Goal: Information Seeking & Learning: Understand process/instructions

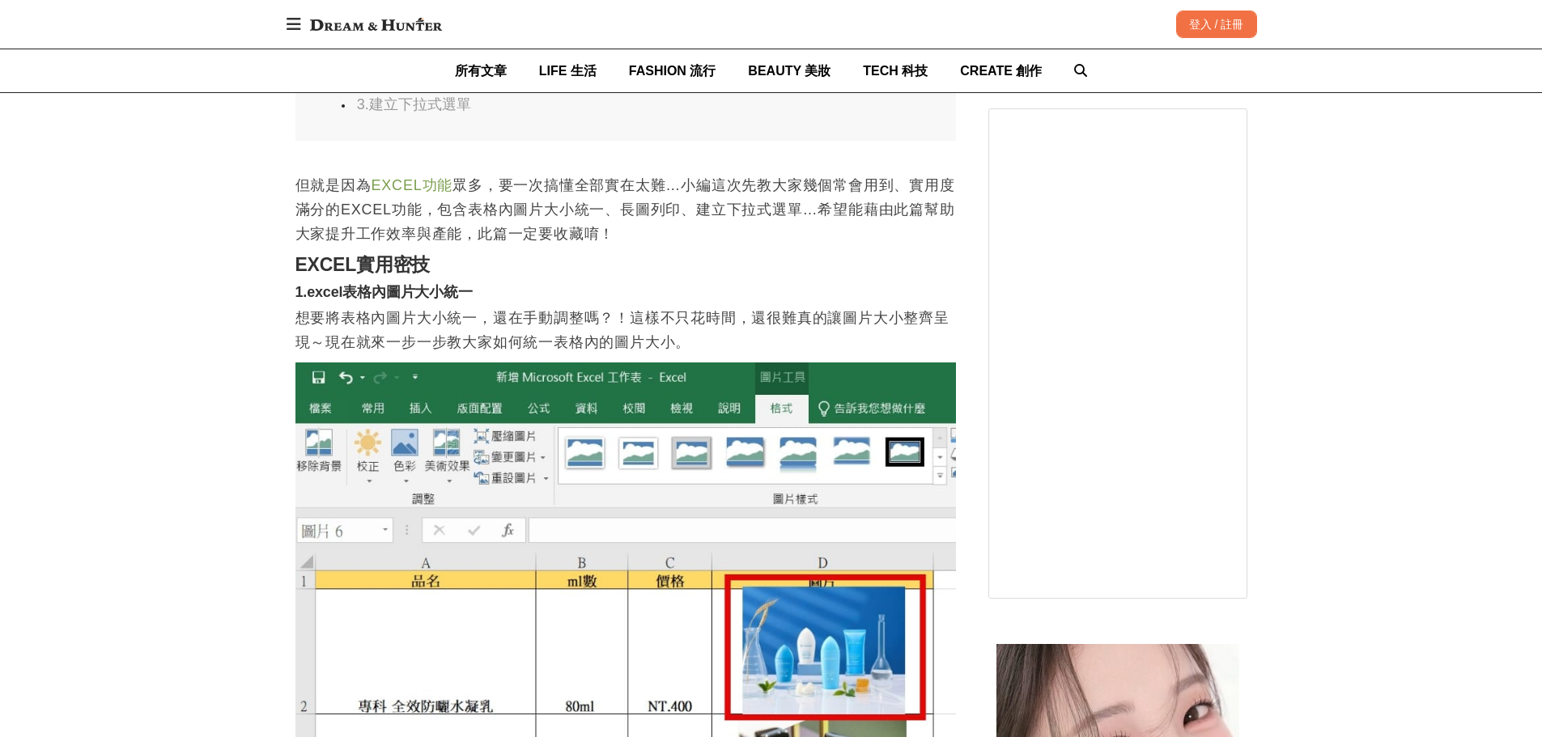
scroll to position [920, 0]
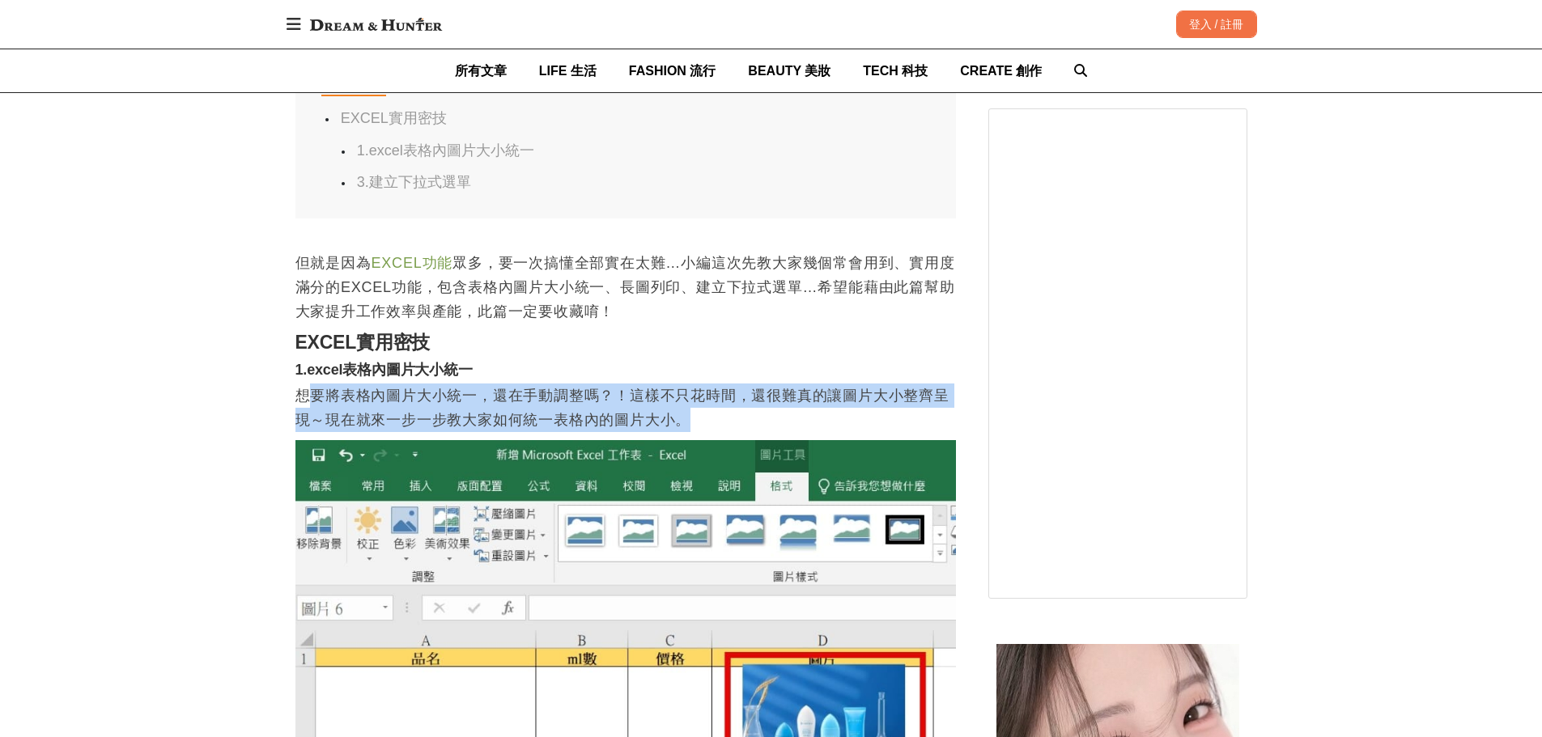
drag, startPoint x: 319, startPoint y: 397, endPoint x: 739, endPoint y: 418, distance: 420.7
click at [739, 418] on p "想要將表格內圖片大小統一，還在手動調整嗎？！這樣不只花時間，還很難真的讓圖片大小整齊呈現～現在就來一步一步教大家如何統一表格內的圖片大小。" at bounding box center [625, 408] width 661 height 49
click at [738, 418] on p "想要將表格內圖片大小統一，還在手動調整嗎？！這樣不只花時間，還很難真的讓圖片大小整齊呈現～現在就來一步一步教大家如何統一表格內的圖片大小。" at bounding box center [625, 408] width 661 height 49
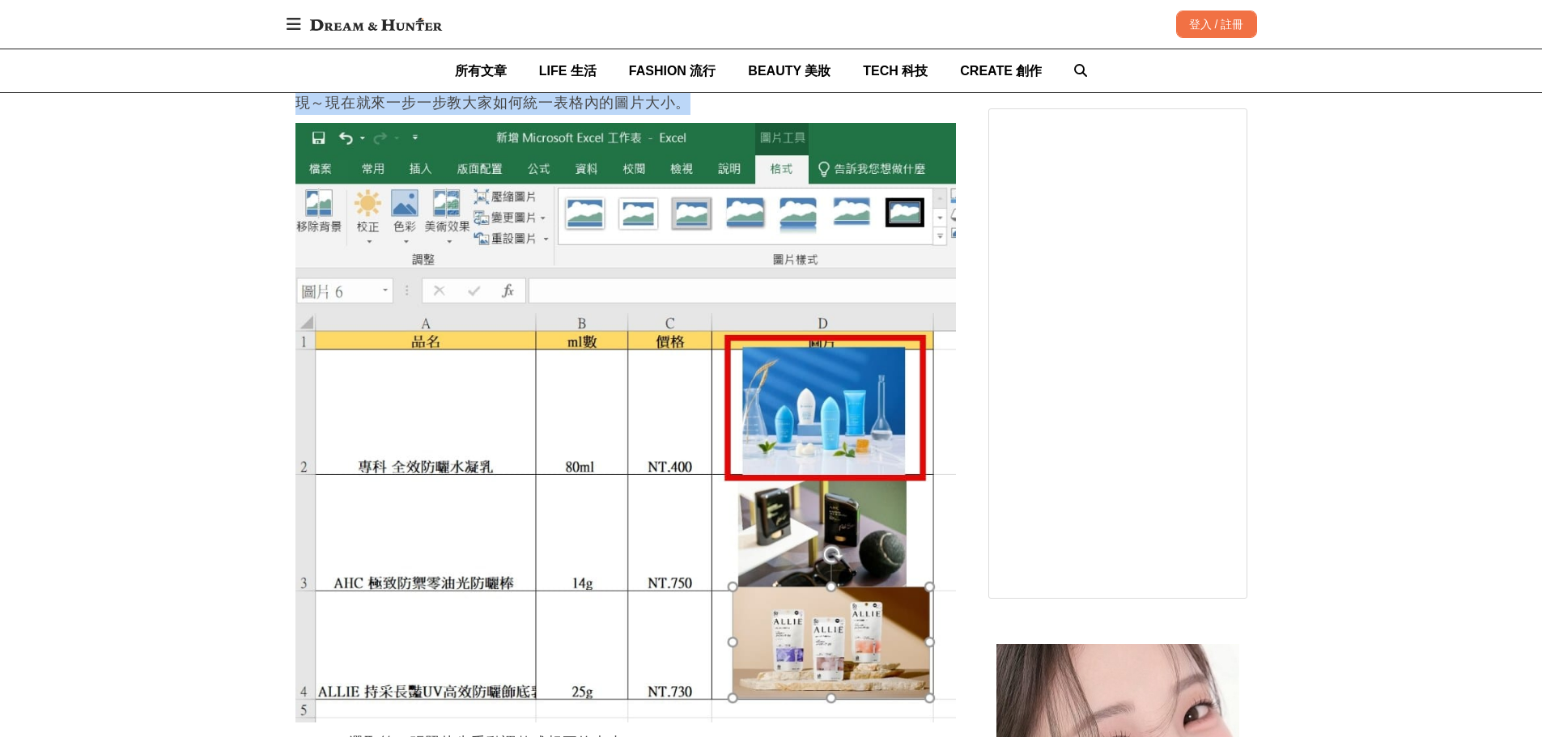
scroll to position [1001, 0]
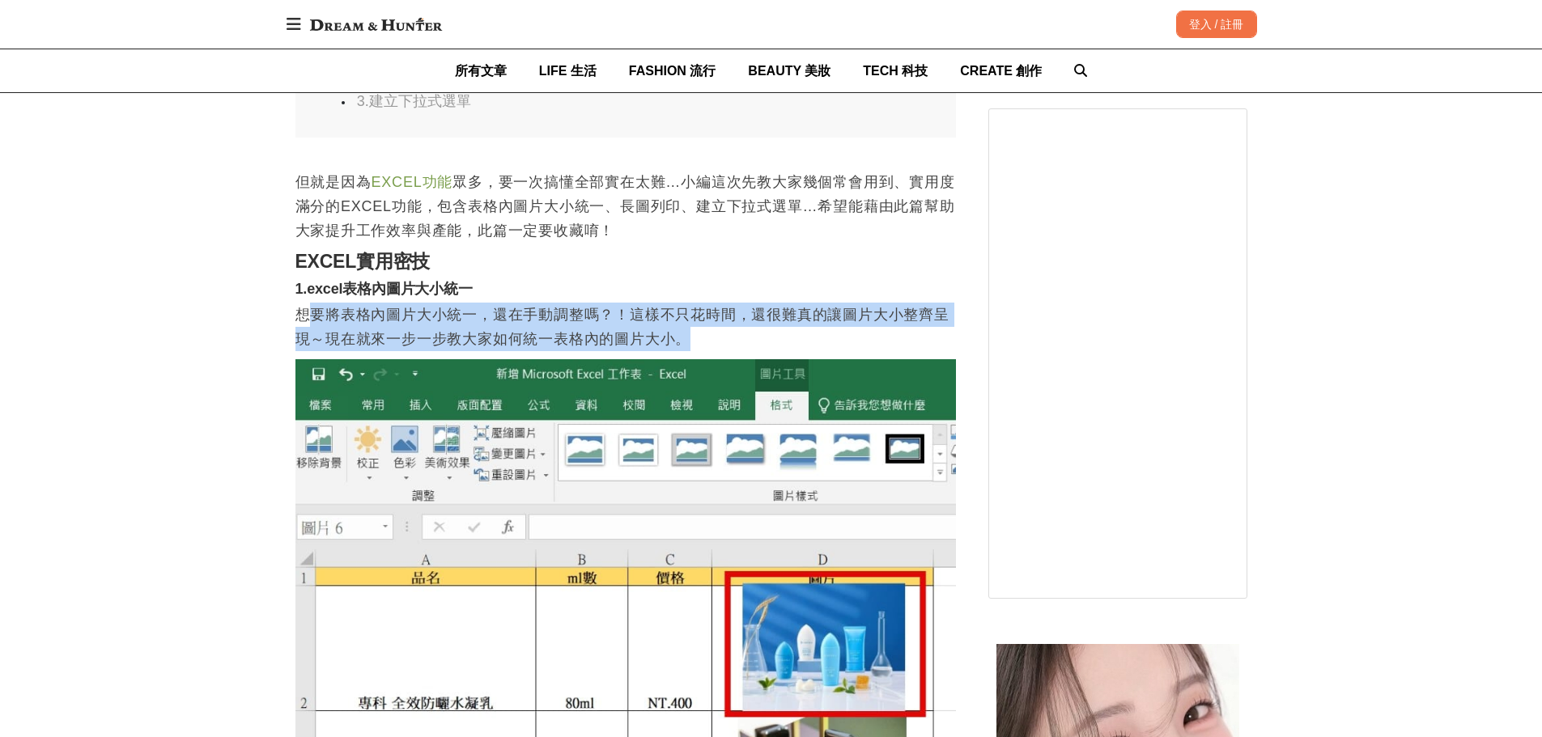
click at [428, 339] on p "想要將表格內圖片大小統一，還在手動調整嗎？！這樣不只花時間，還很難真的讓圖片大小整齊呈現～現在就來一步一步教大家如何統一表格內的圖片大小。" at bounding box center [625, 327] width 661 height 49
drag, startPoint x: 427, startPoint y: 319, endPoint x: 800, endPoint y: 352, distance: 373.8
click at [712, 351] on p "想要將表格內圖片大小統一，還在手動調整嗎？！這樣不只花時間，還很難真的讓圖片大小整齊呈現～現在就來一步一步教大家如何統一表格內的圖片大小。" at bounding box center [625, 327] width 661 height 49
click at [800, 351] on p "想要將表格內圖片大小統一，還在手動調整嗎？！這樣不只花時間，還很難真的讓圖片大小整齊呈現～現在就來一步一步教大家如何統一表格內的圖片大小。" at bounding box center [625, 327] width 661 height 49
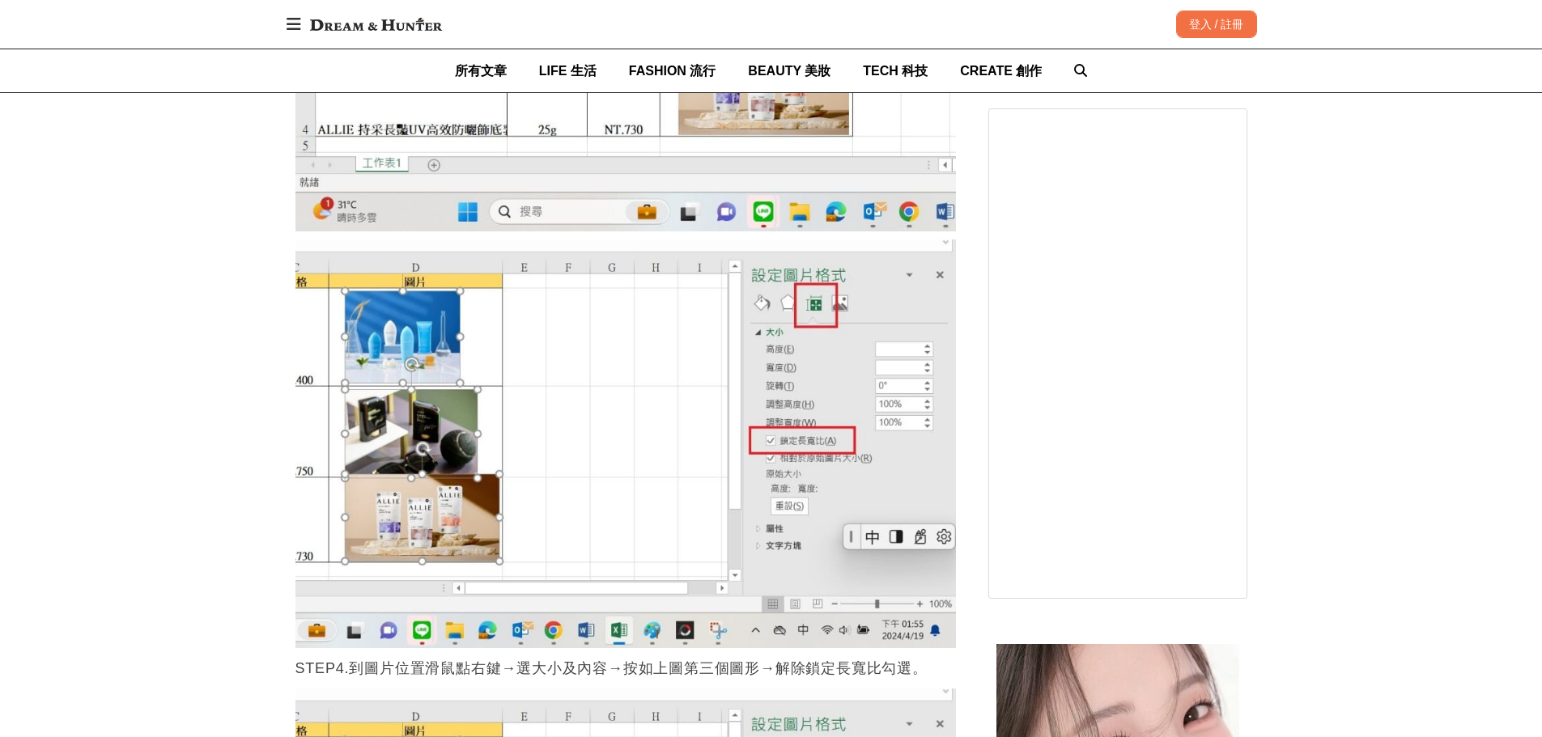
scroll to position [3834, 0]
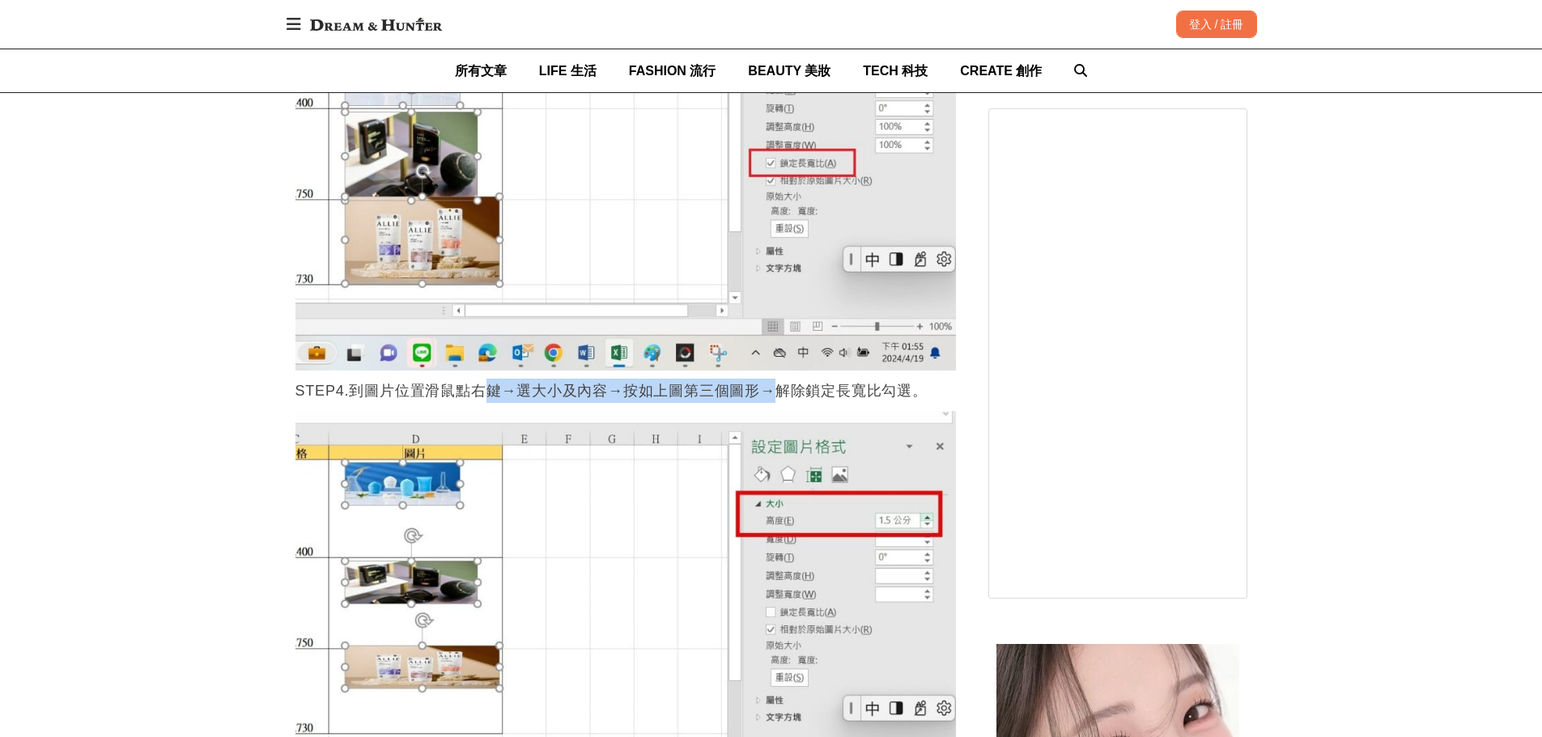
drag, startPoint x: 490, startPoint y: 397, endPoint x: 770, endPoint y: 401, distance: 280.1
click at [770, 401] on p "STEP4.到圖片位置滑鼠點右鍵→選大小及內容→按如上圖第三個圖形→解除鎖定長寬比勾選。" at bounding box center [625, 391] width 661 height 24
drag, startPoint x: 627, startPoint y: 397, endPoint x: 886, endPoint y: 398, distance: 258.2
click at [886, 398] on p "STEP4.到圖片位置滑鼠點右鍵→選大小及內容→按如上圖第三個圖形→解除鎖定長寬比勾選。" at bounding box center [625, 391] width 661 height 24
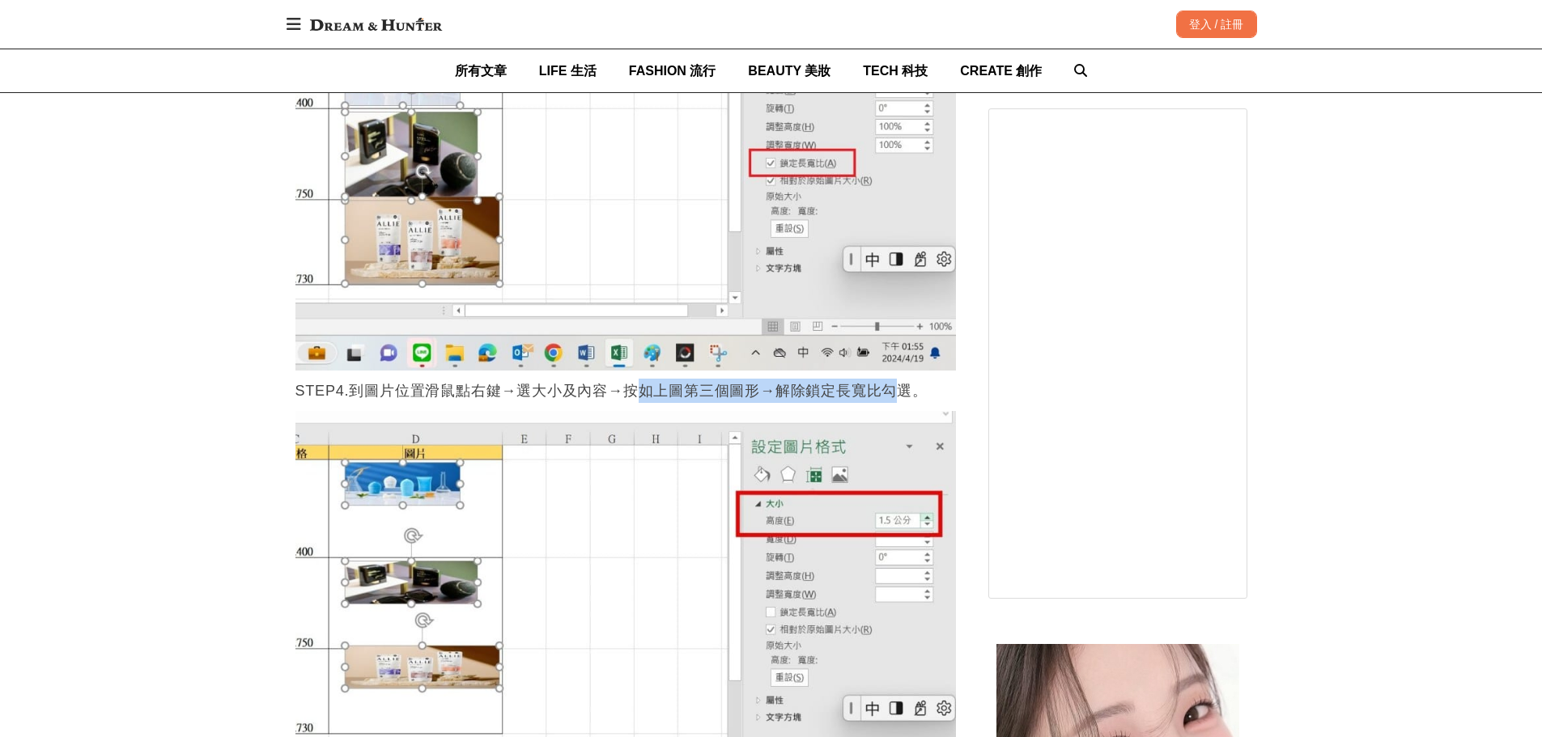
scroll to position [3915, 0]
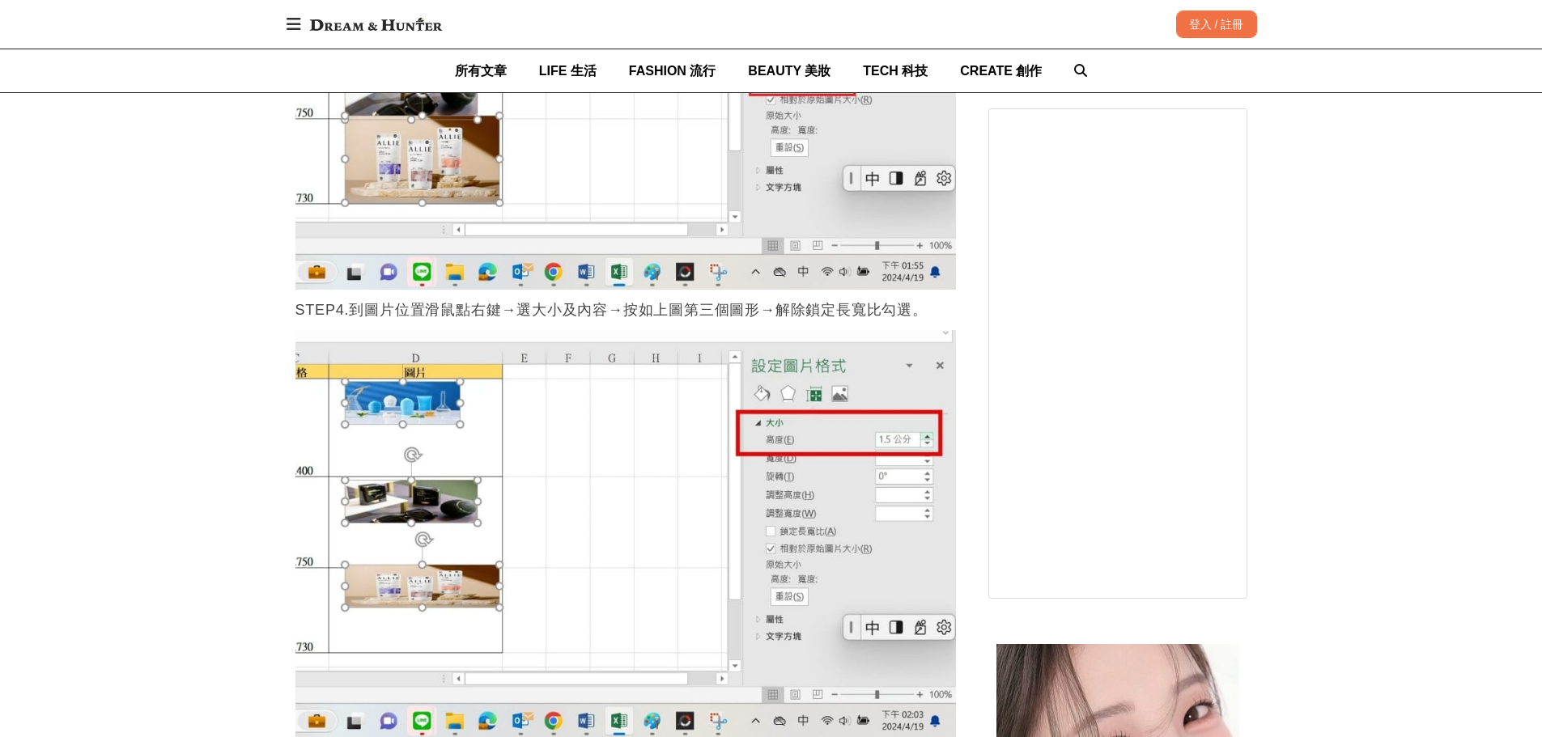
click at [610, 307] on p "STEP4.到圖片位置滑鼠點右鍵→選大小及內容→按如上圖第三個圖形→解除鎖定長寬比勾選。" at bounding box center [625, 310] width 661 height 24
drag, startPoint x: 778, startPoint y: 312, endPoint x: 862, endPoint y: 308, distance: 84.3
click at [860, 308] on p "STEP4.到圖片位置滑鼠點右鍵→選大小及內容→按如上圖第三個圖形→解除鎖定長寬比勾選。" at bounding box center [625, 310] width 661 height 24
click at [862, 308] on p "STEP4.到圖片位置滑鼠點右鍵→選大小及內容→按如上圖第三個圖形→解除鎖定長寬比勾選。" at bounding box center [625, 310] width 661 height 24
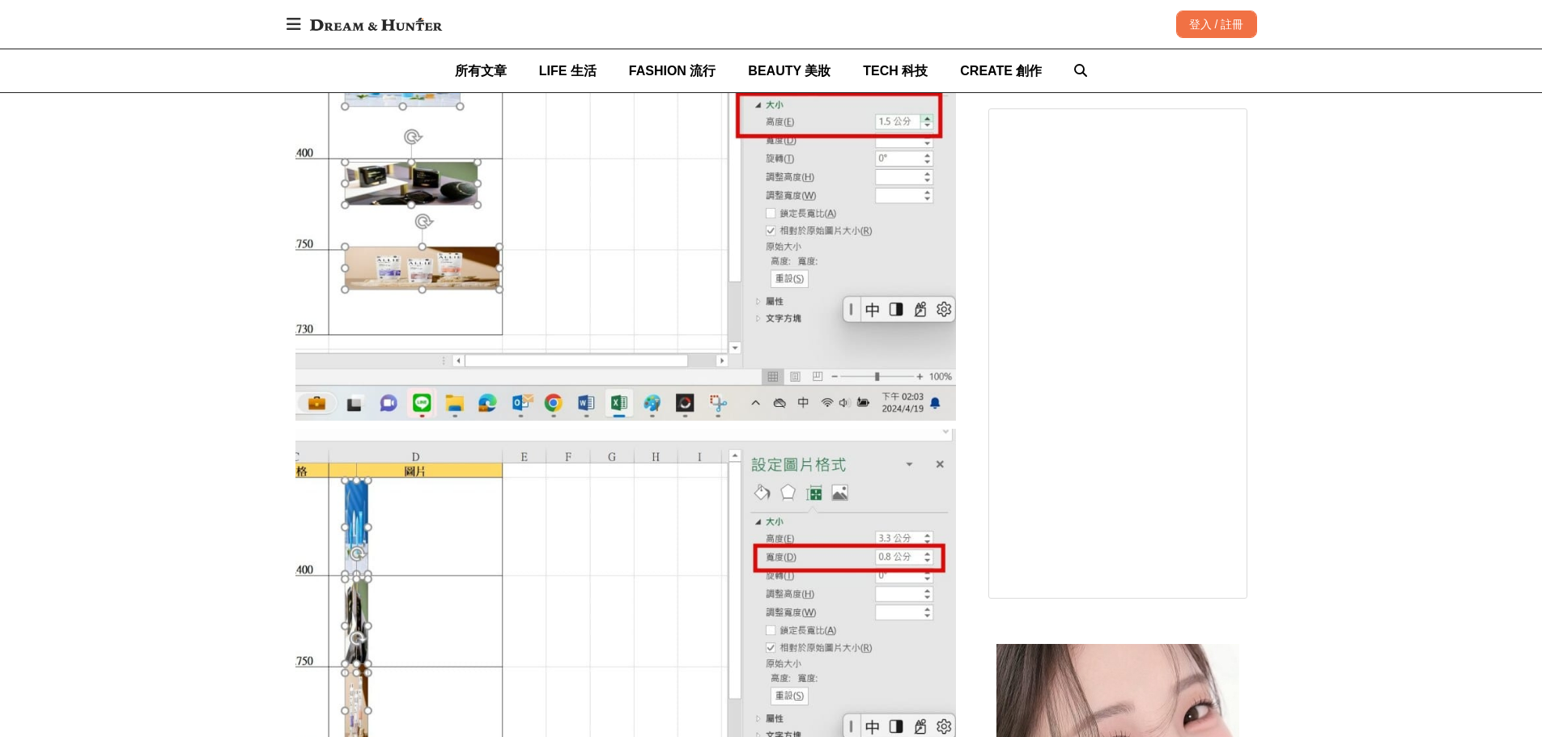
scroll to position [4157, 0]
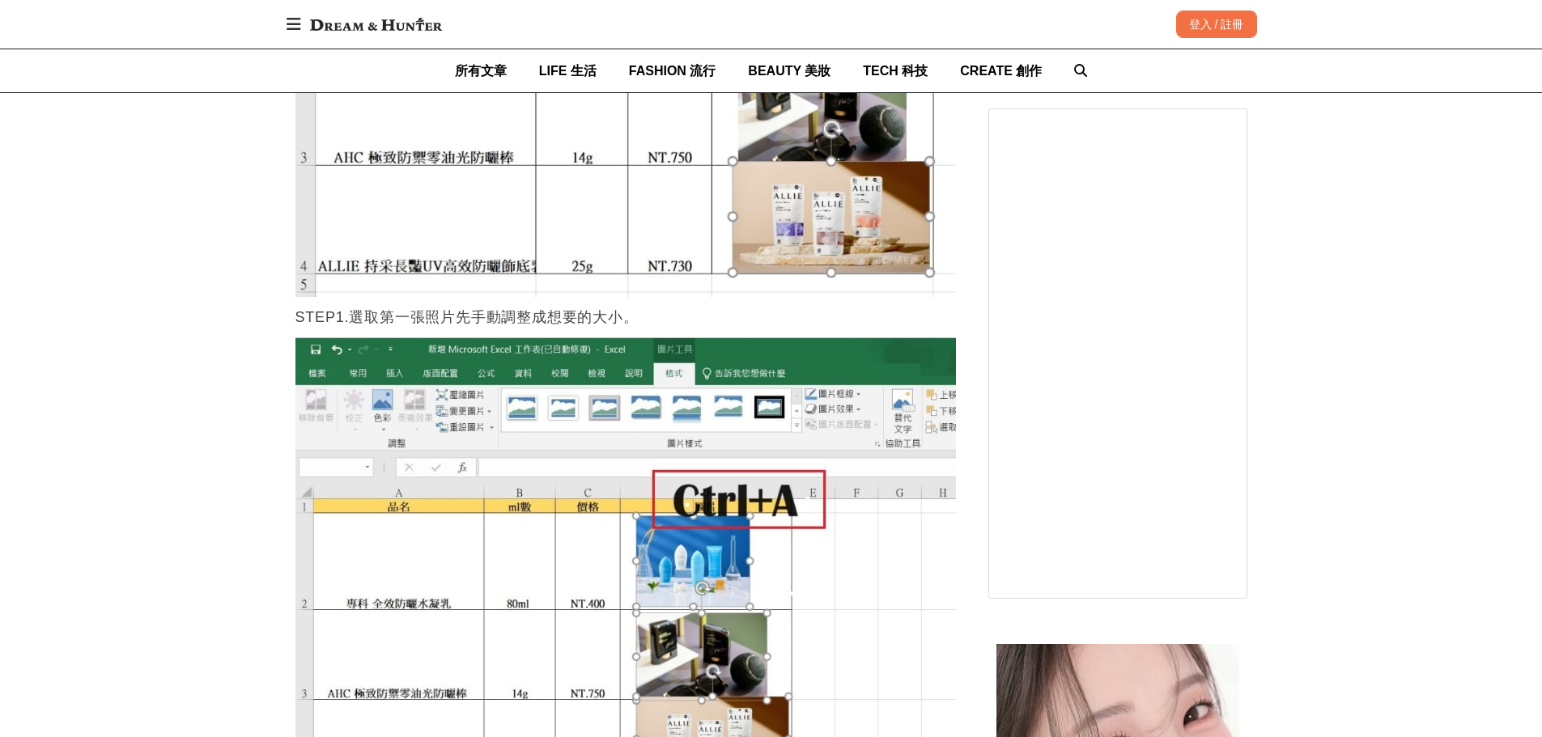
scroll to position [1497, 0]
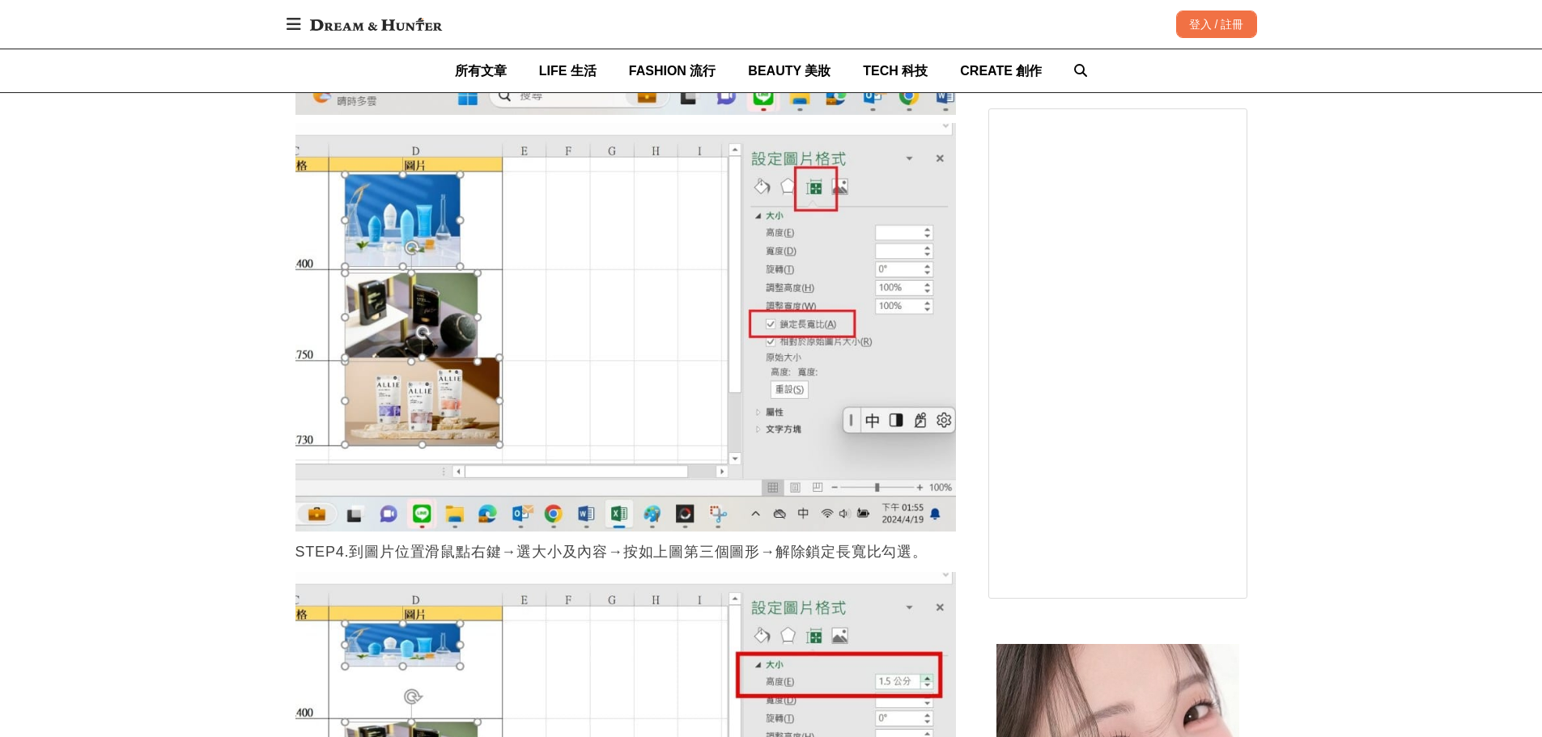
scroll to position [3763, 0]
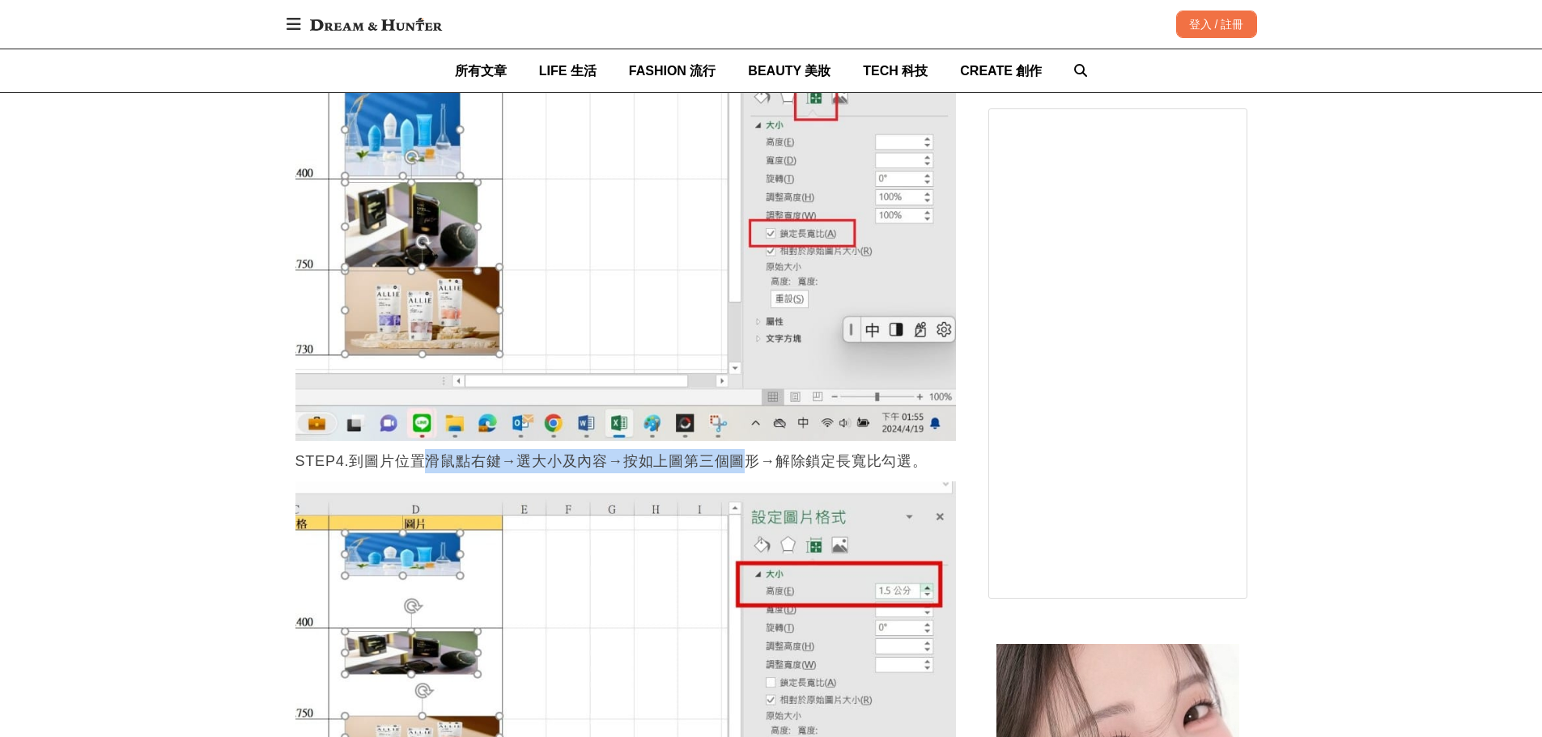
drag, startPoint x: 428, startPoint y: 467, endPoint x: 744, endPoint y: 465, distance: 315.7
click at [741, 467] on p "STEP4.到圖片位置滑鼠點右鍵→選大小及內容→按如上圖第三個圖形→解除鎖定長寬比勾選。" at bounding box center [625, 461] width 661 height 24
click at [744, 465] on p "STEP4.到圖片位置滑鼠點右鍵→選大小及內容→按如上圖第三個圖形→解除鎖定長寬比勾選。" at bounding box center [625, 461] width 661 height 24
drag, startPoint x: 817, startPoint y: 464, endPoint x: 869, endPoint y: 464, distance: 52.6
click at [865, 464] on p "STEP4.到圖片位置滑鼠點右鍵→選大小及內容→按如上圖第三個圖形→解除鎖定長寬比勾選。" at bounding box center [625, 461] width 661 height 24
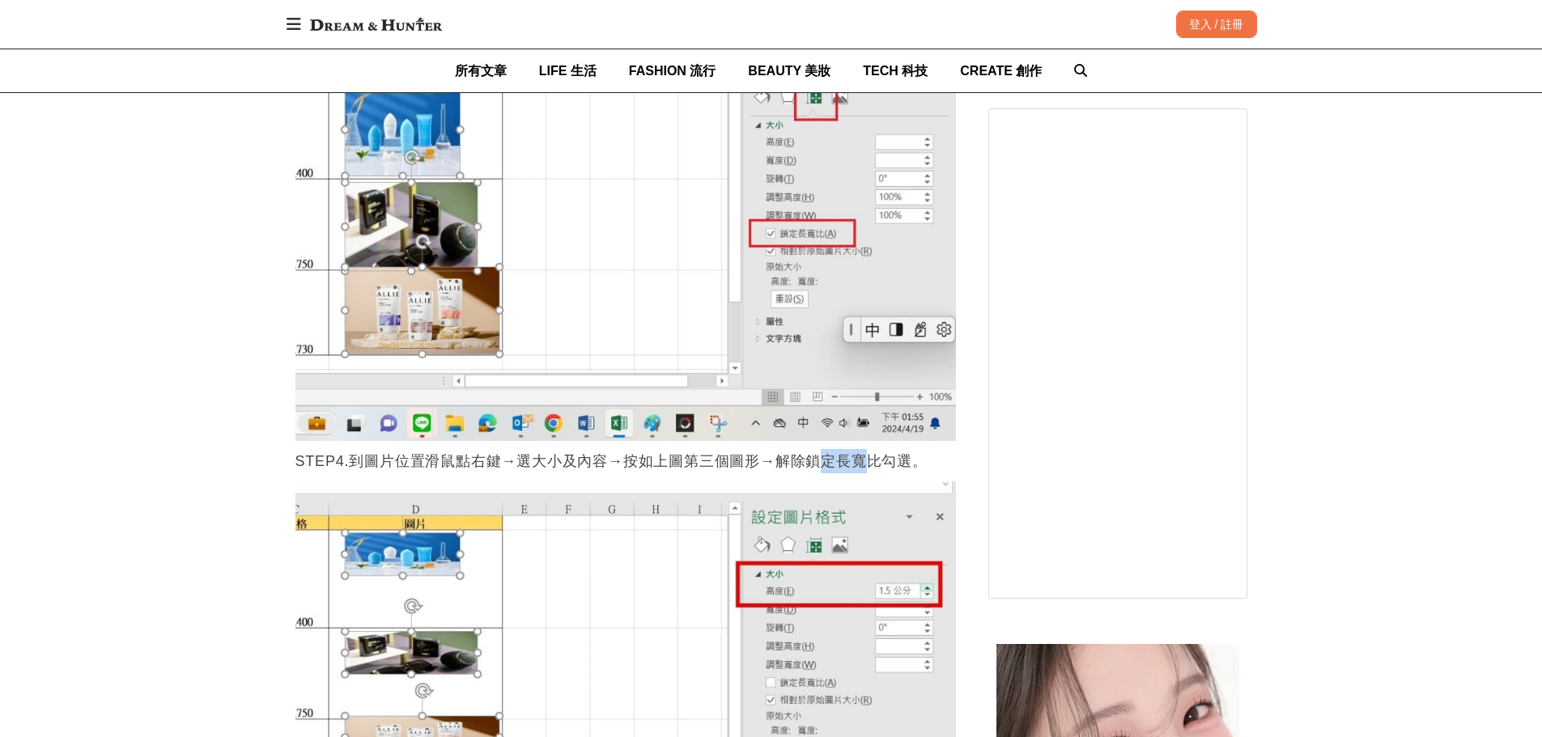
click at [869, 464] on p "STEP4.到圖片位置滑鼠點右鍵→選大小及內容→按如上圖第三個圖形→解除鎖定長寬比勾選。" at bounding box center [625, 461] width 661 height 24
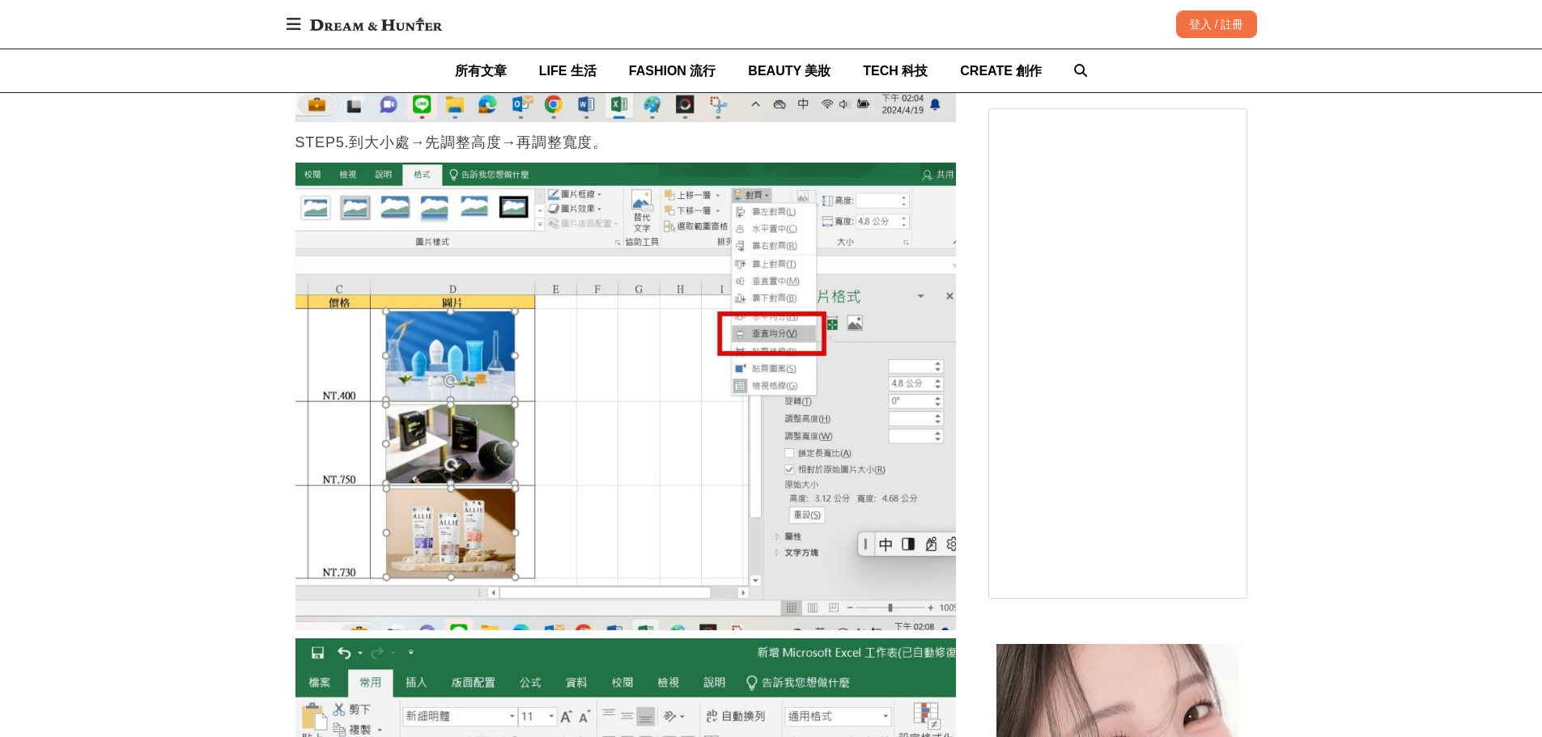
scroll to position [5139, 0]
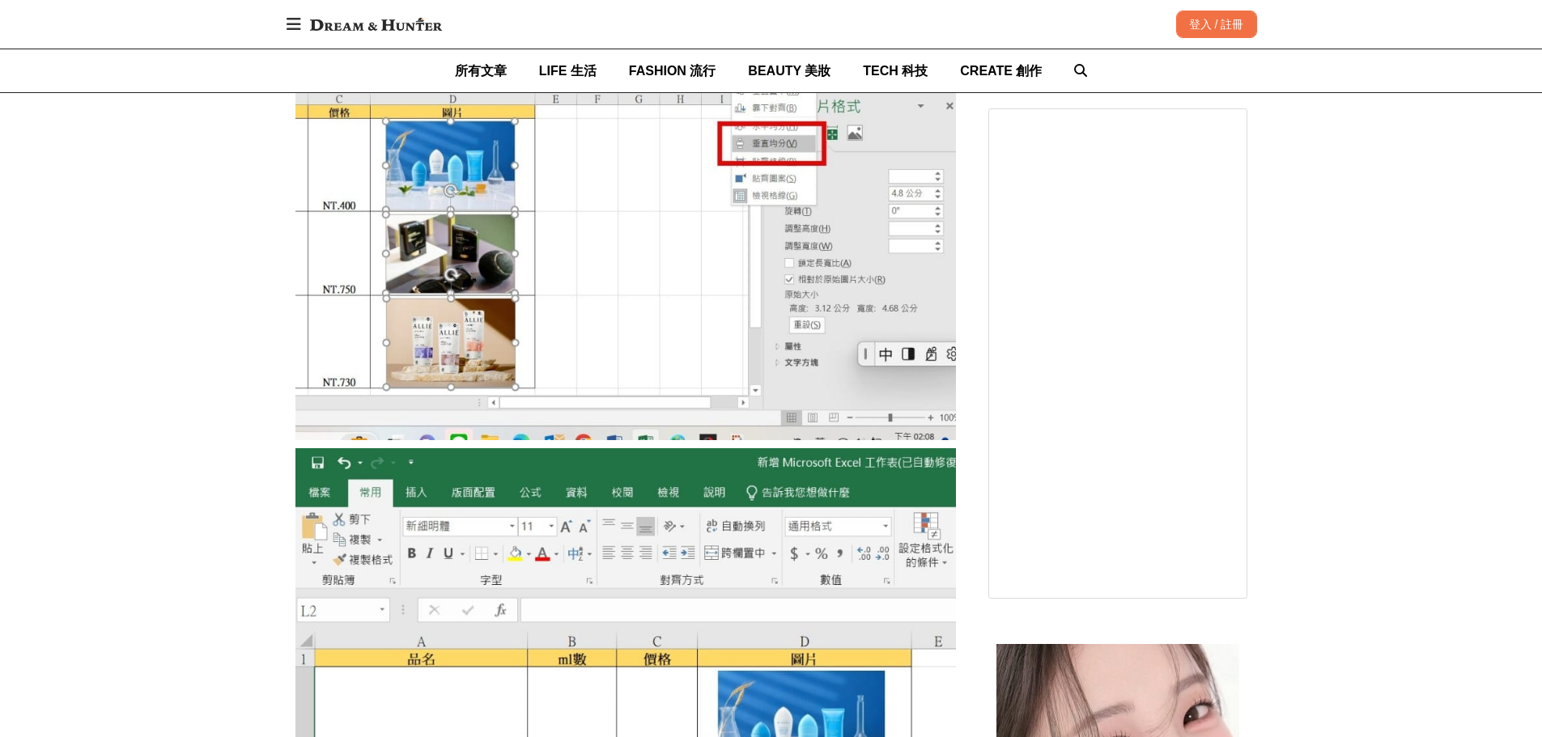
click at [552, 523] on img at bounding box center [625, 738] width 661 height 581
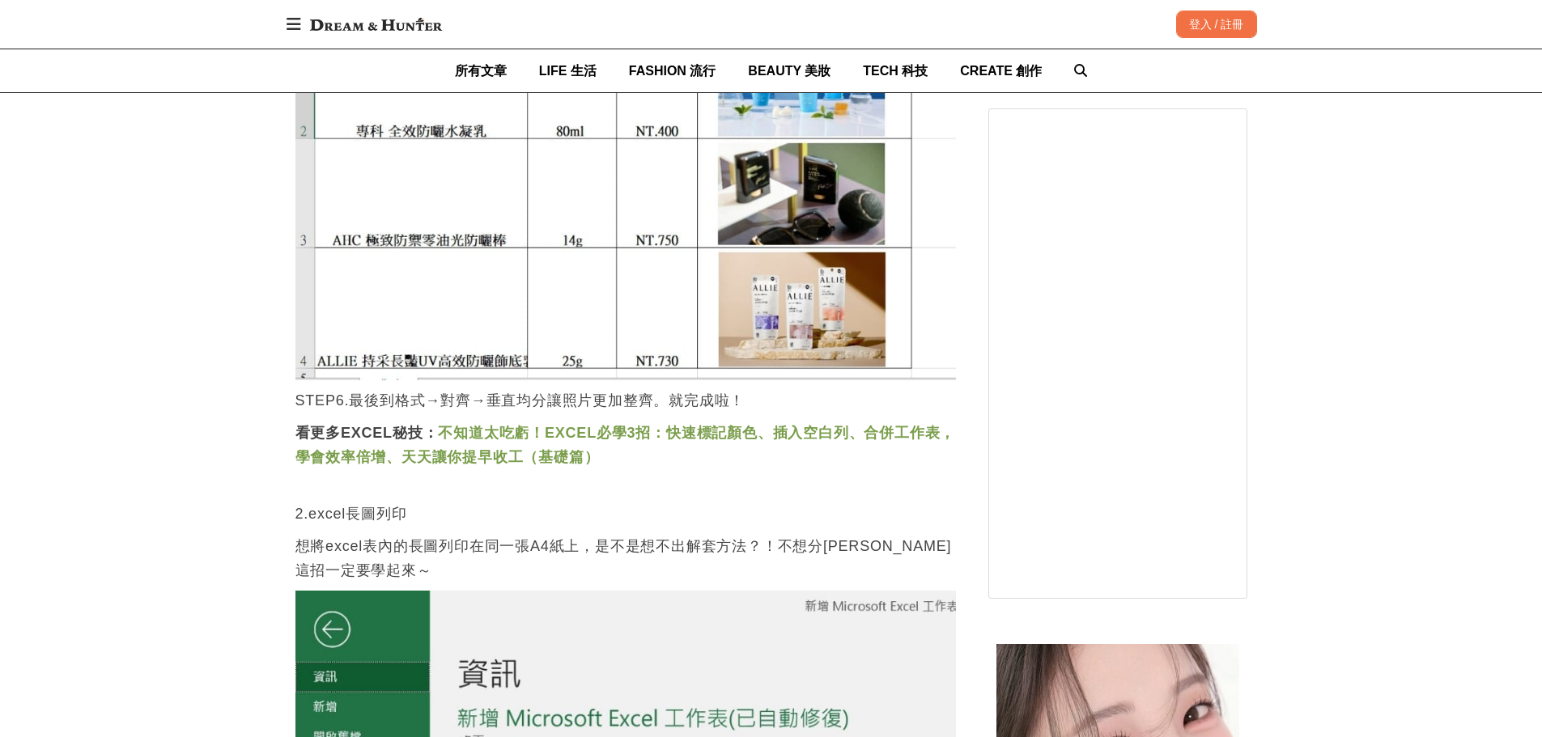
scroll to position [6434, 0]
